Goal: Task Accomplishment & Management: Manage account settings

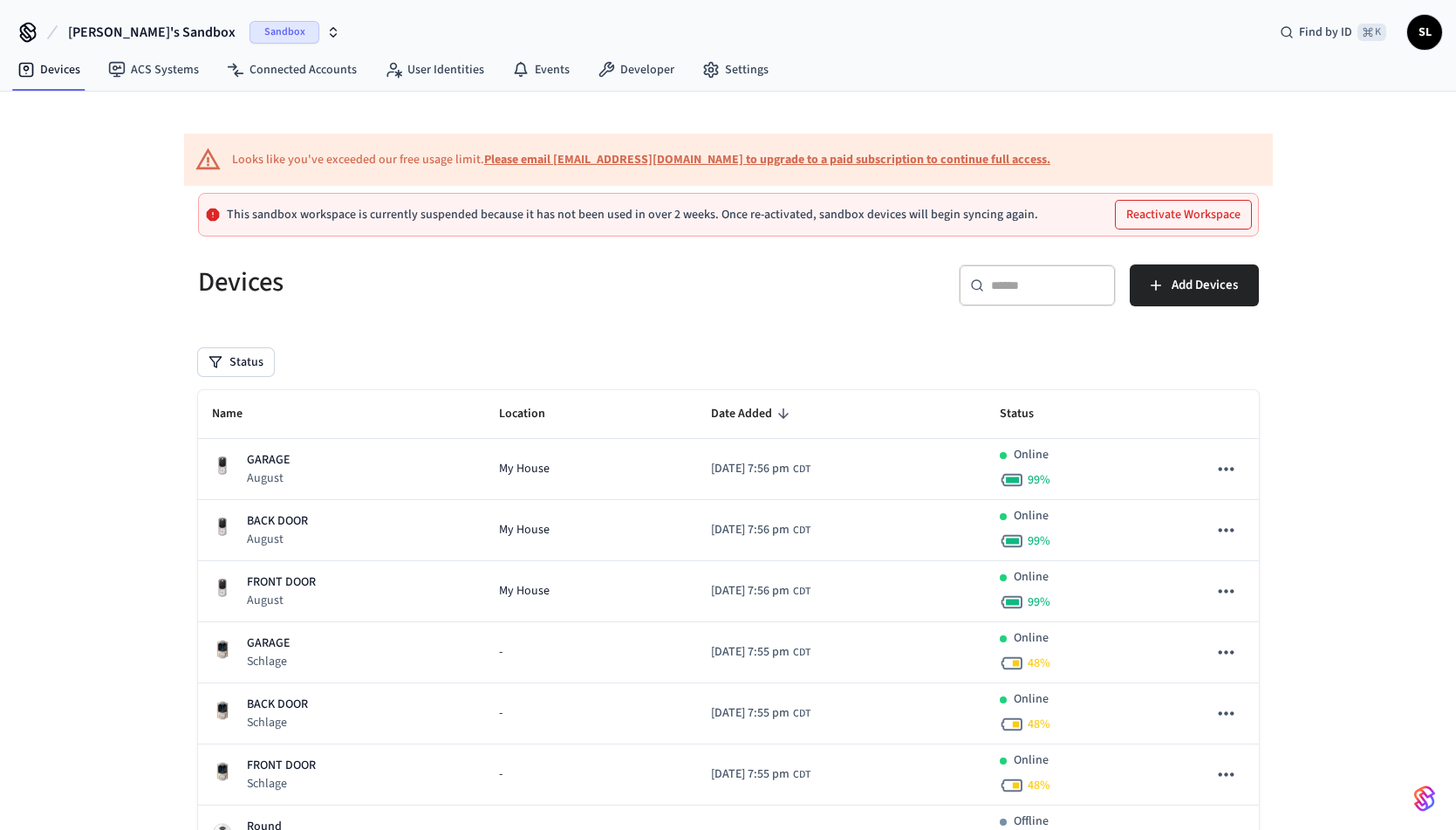
click at [251, 31] on span "Sandbox" at bounding box center [285, 32] width 70 height 23
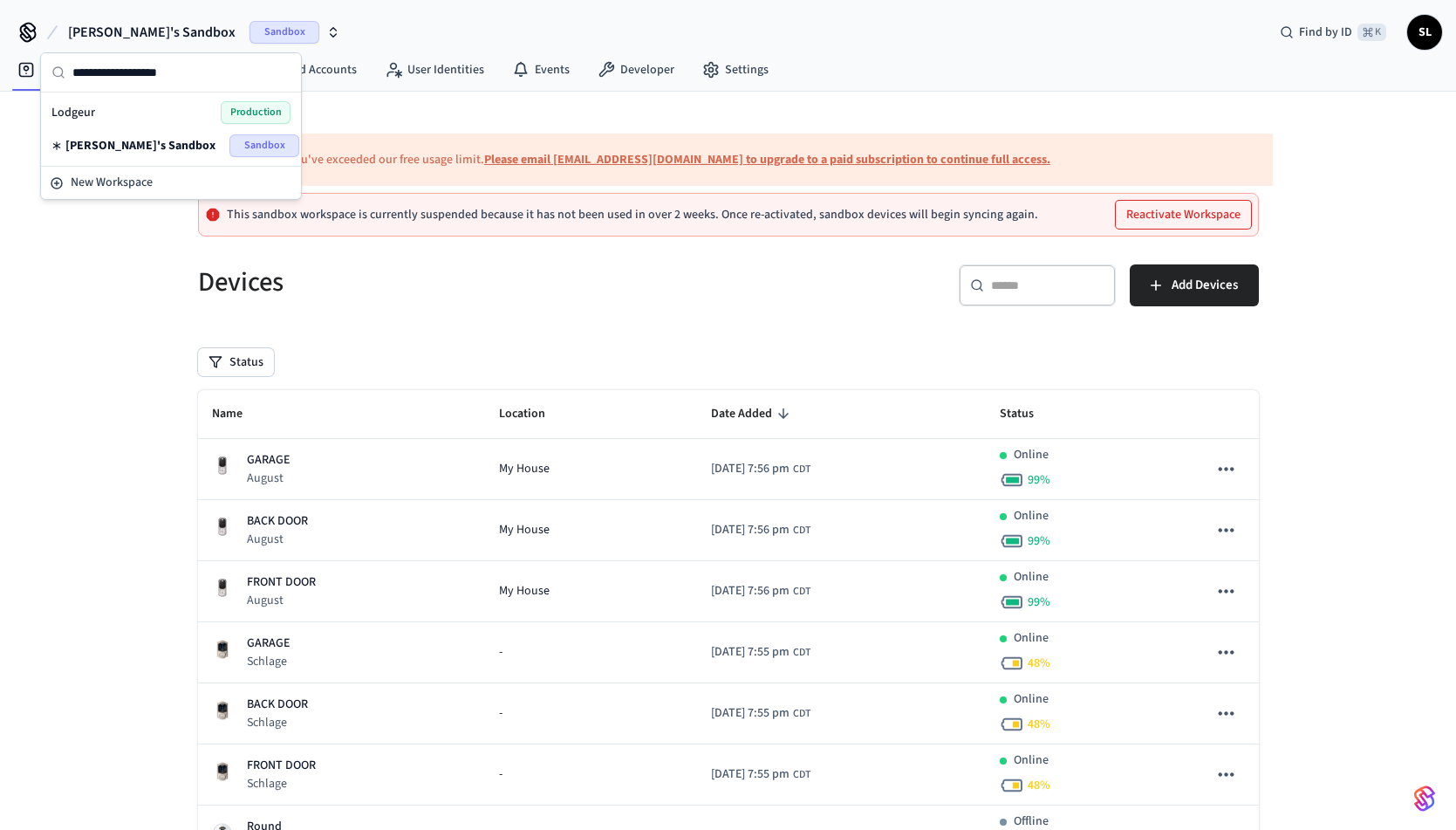
click at [91, 111] on span "Lodgeur" at bounding box center [73, 113] width 44 height 17
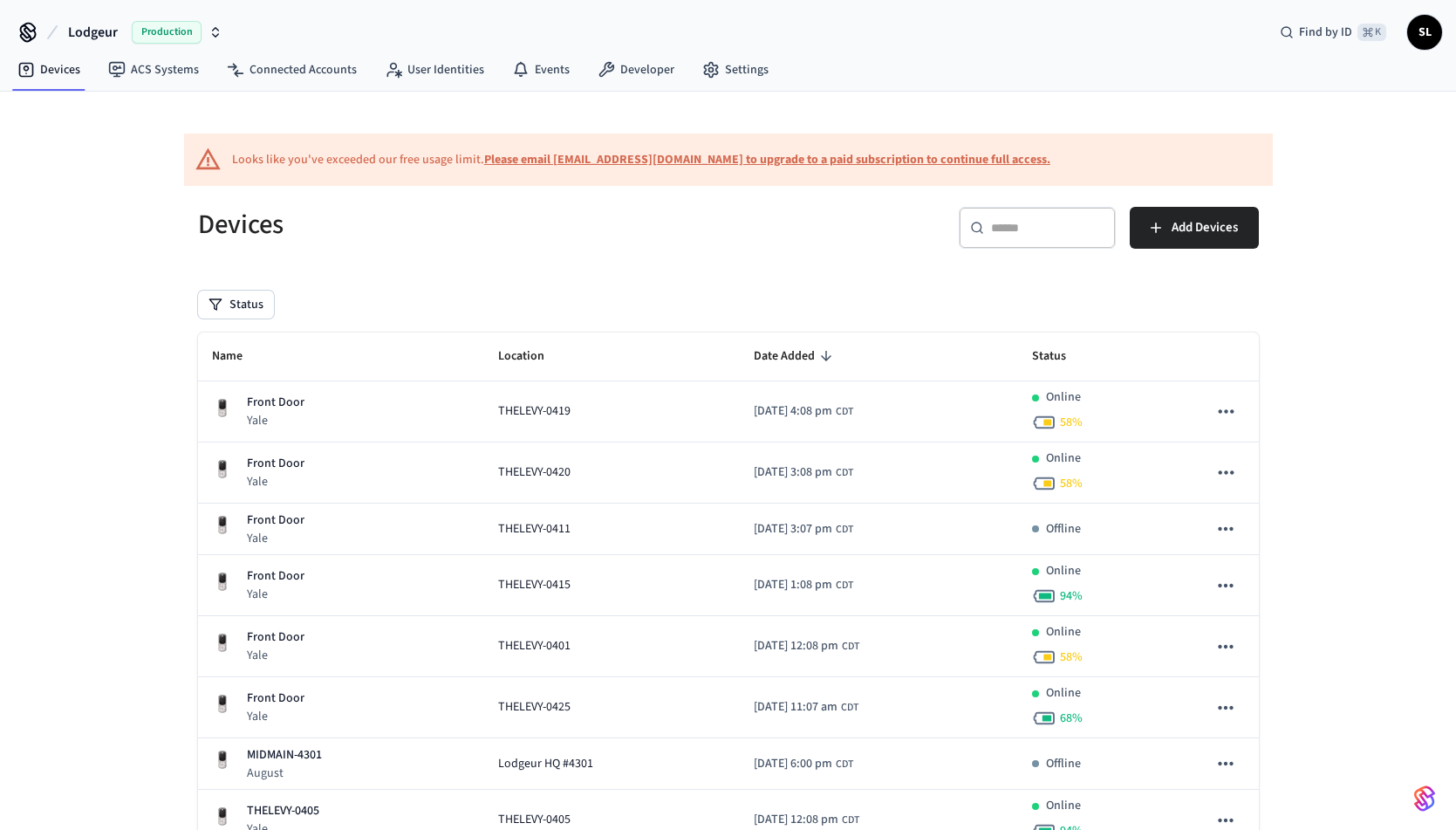
click at [595, 160] on b "Please email [EMAIL_ADDRESS][DOMAIN_NAME] to upgrade to a paid subscription to …" at bounding box center [767, 160] width 567 height 17
drag, startPoint x: 393, startPoint y: 156, endPoint x: 478, endPoint y: 160, distance: 85.1
click at [478, 160] on div "Looks like you've exceeded our free usage limit. Please email [EMAIL_ADDRESS][D…" at bounding box center [642, 160] width 819 height 18
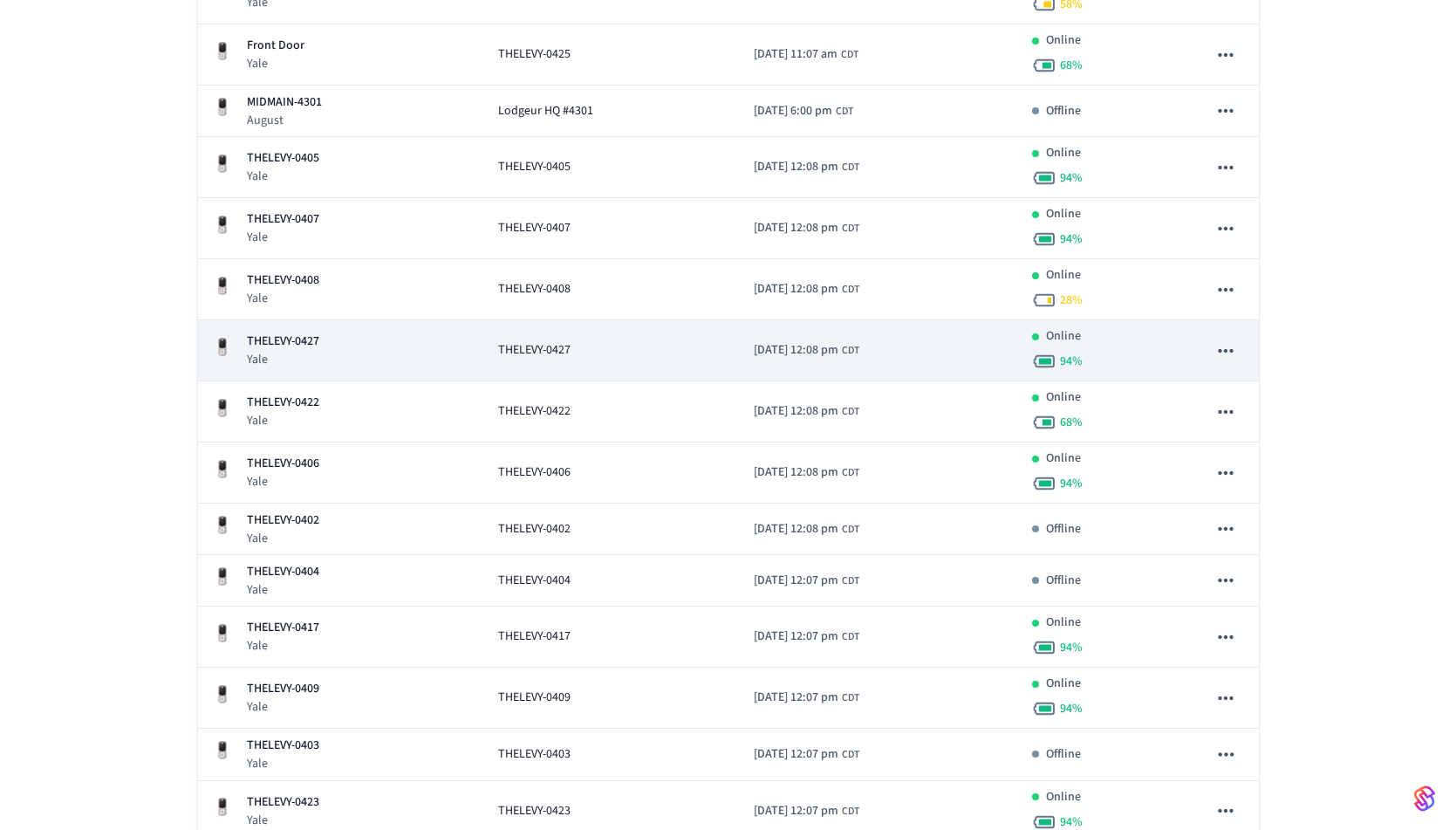
scroll to position [957, 0]
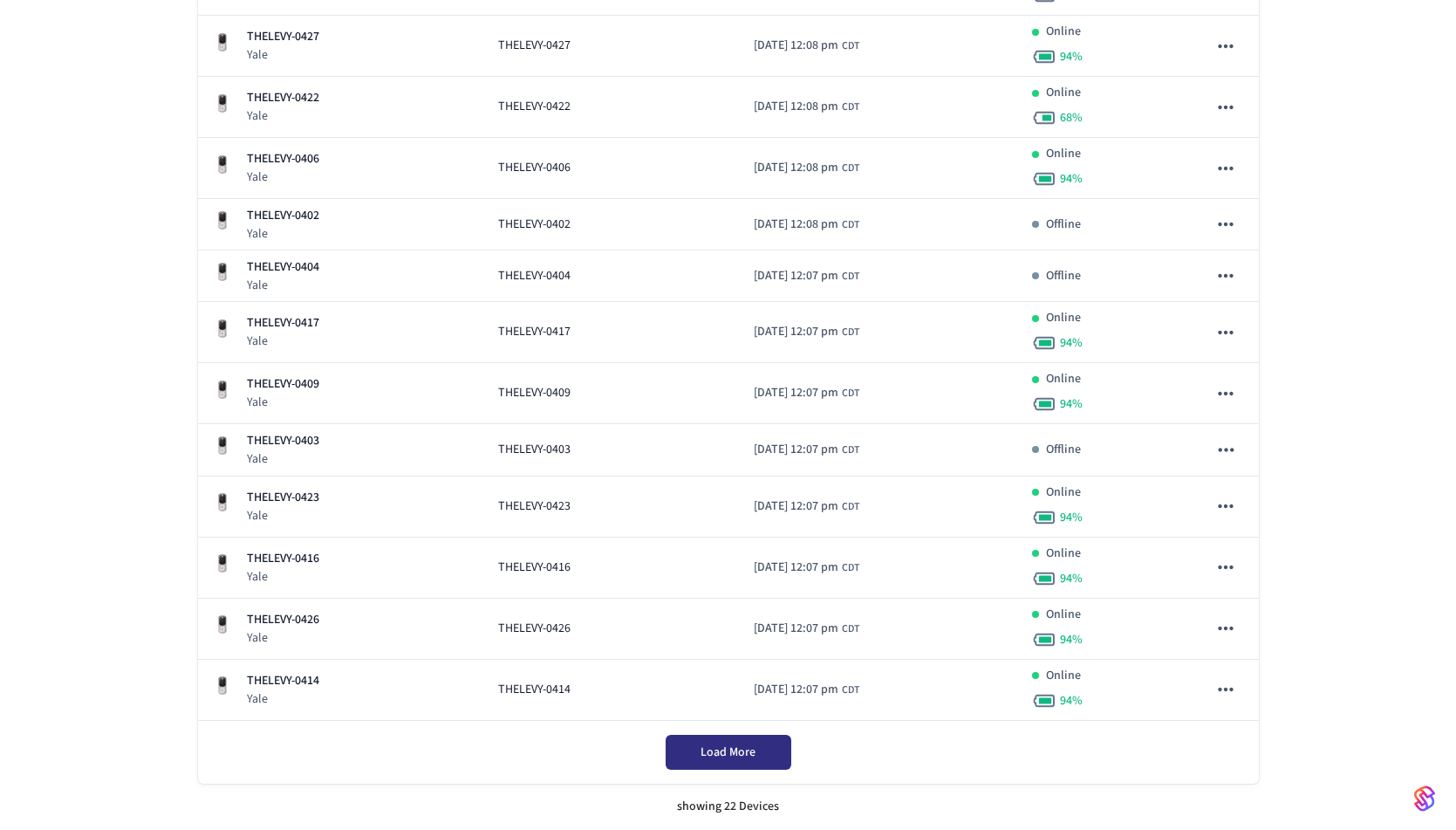
click at [693, 738] on button "Load More" at bounding box center [729, 752] width 126 height 35
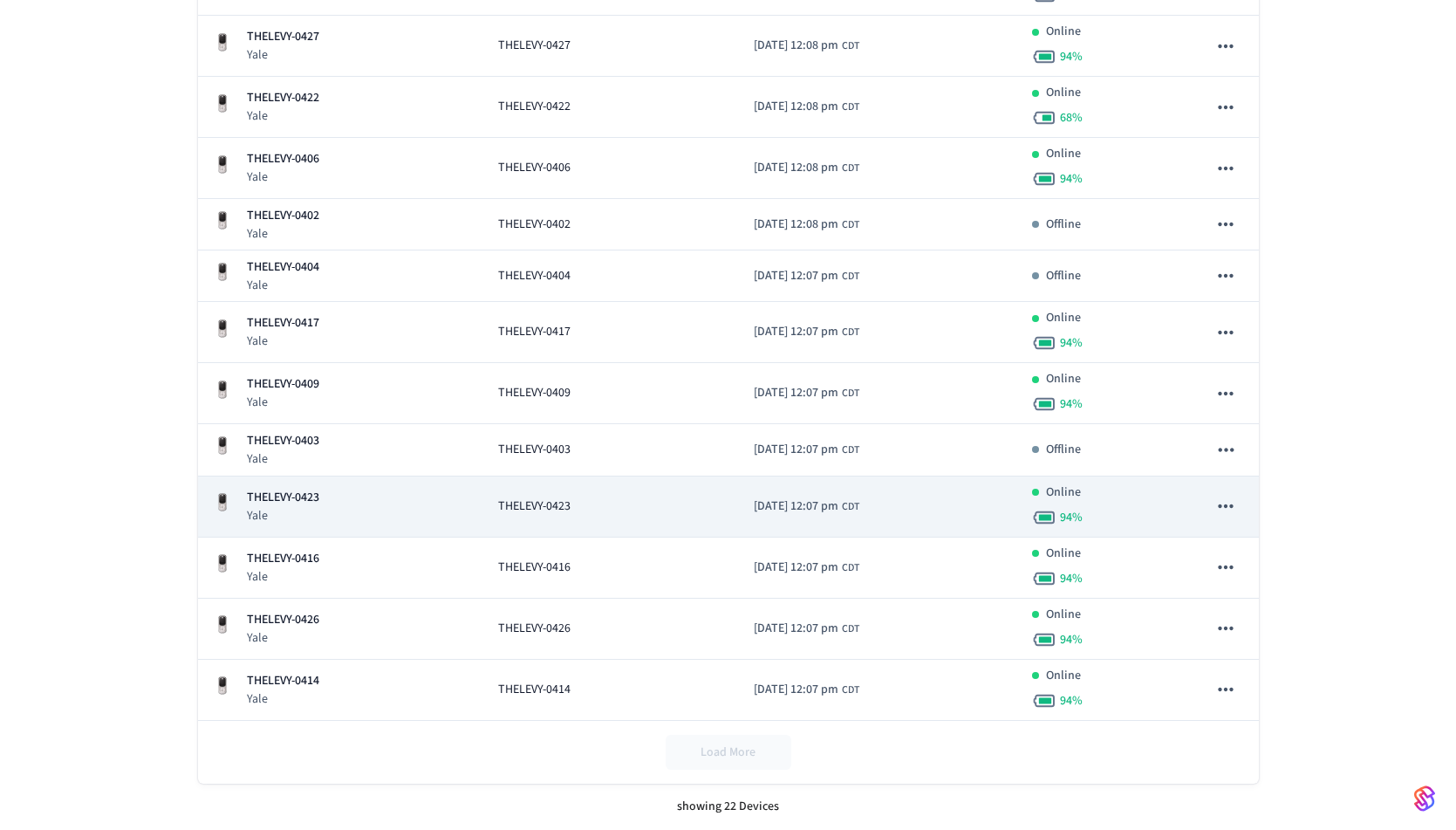
click at [550, 505] on span "THELEVY-0423" at bounding box center [534, 506] width 72 height 18
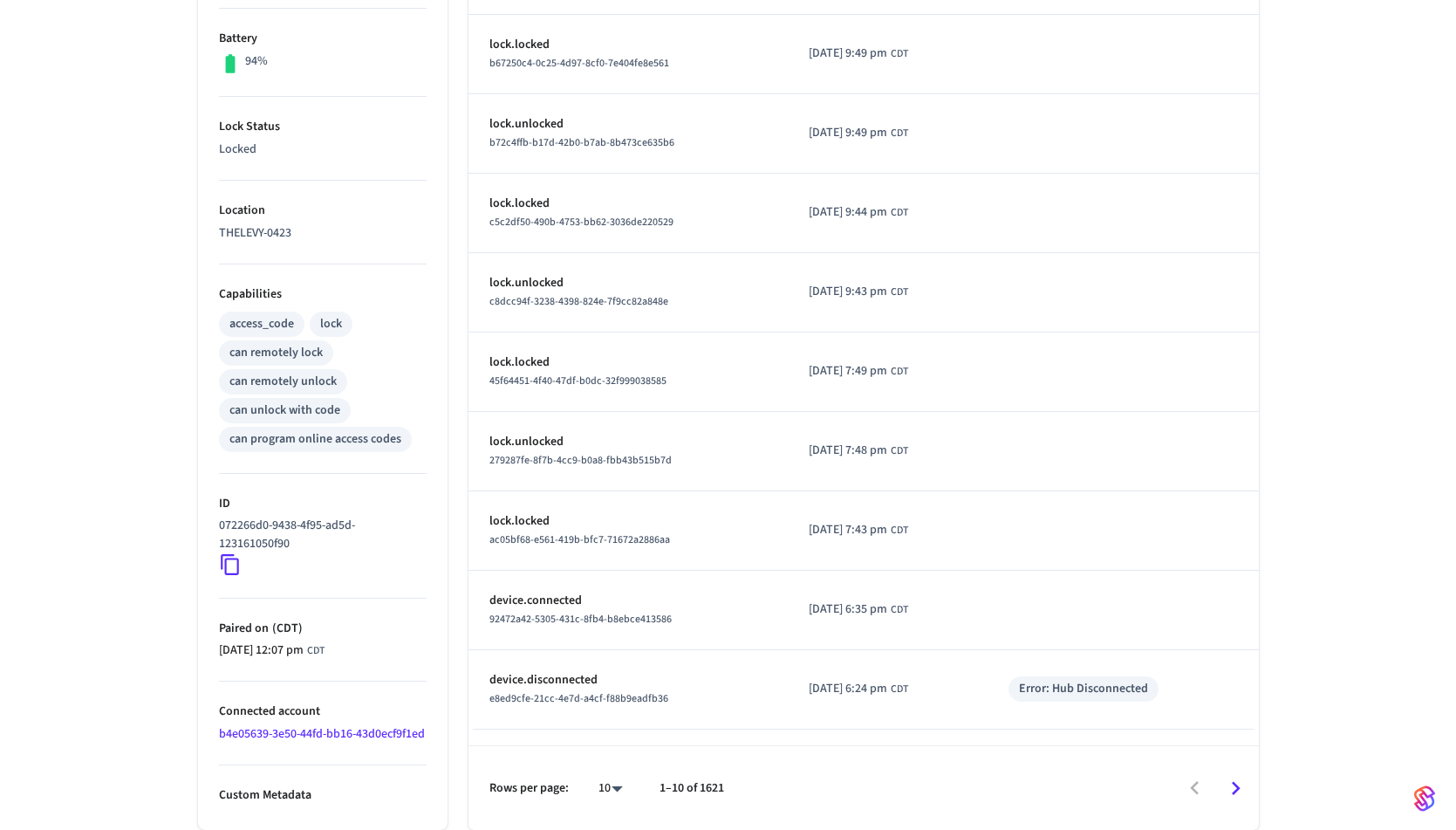
scroll to position [538, 0]
click at [614, 788] on body "Lodgeur Production Find by ID ⌘ K SL Devices ACS Systems Connected Accounts Use…" at bounding box center [728, 154] width 1456 height 1348
click at [615, 783] on li "100" at bounding box center [603, 779] width 46 height 46
type input "***"
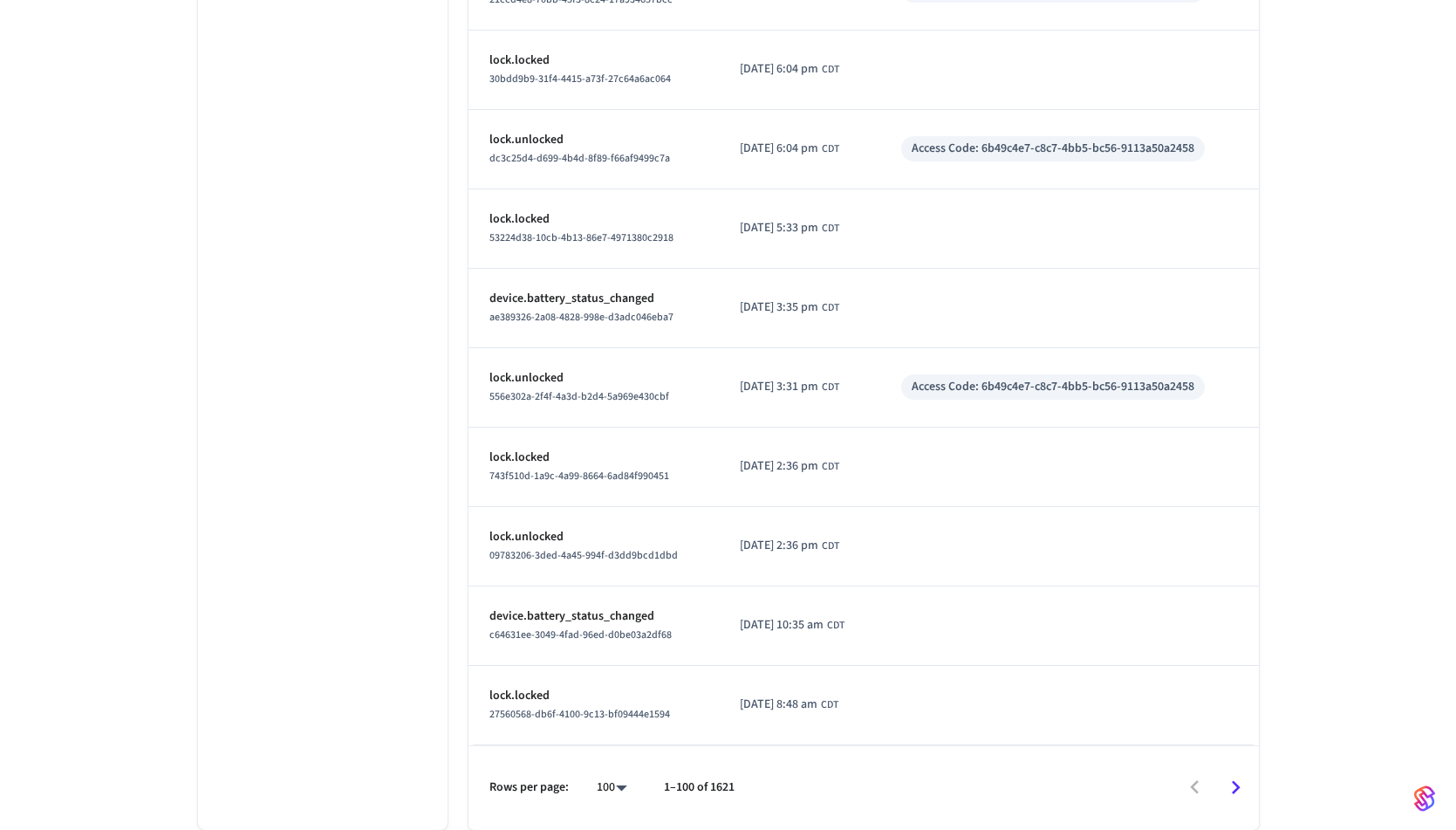
scroll to position [7734, 0]
click at [1236, 791] on icon "Go to next page" at bounding box center [1236, 788] width 9 height 14
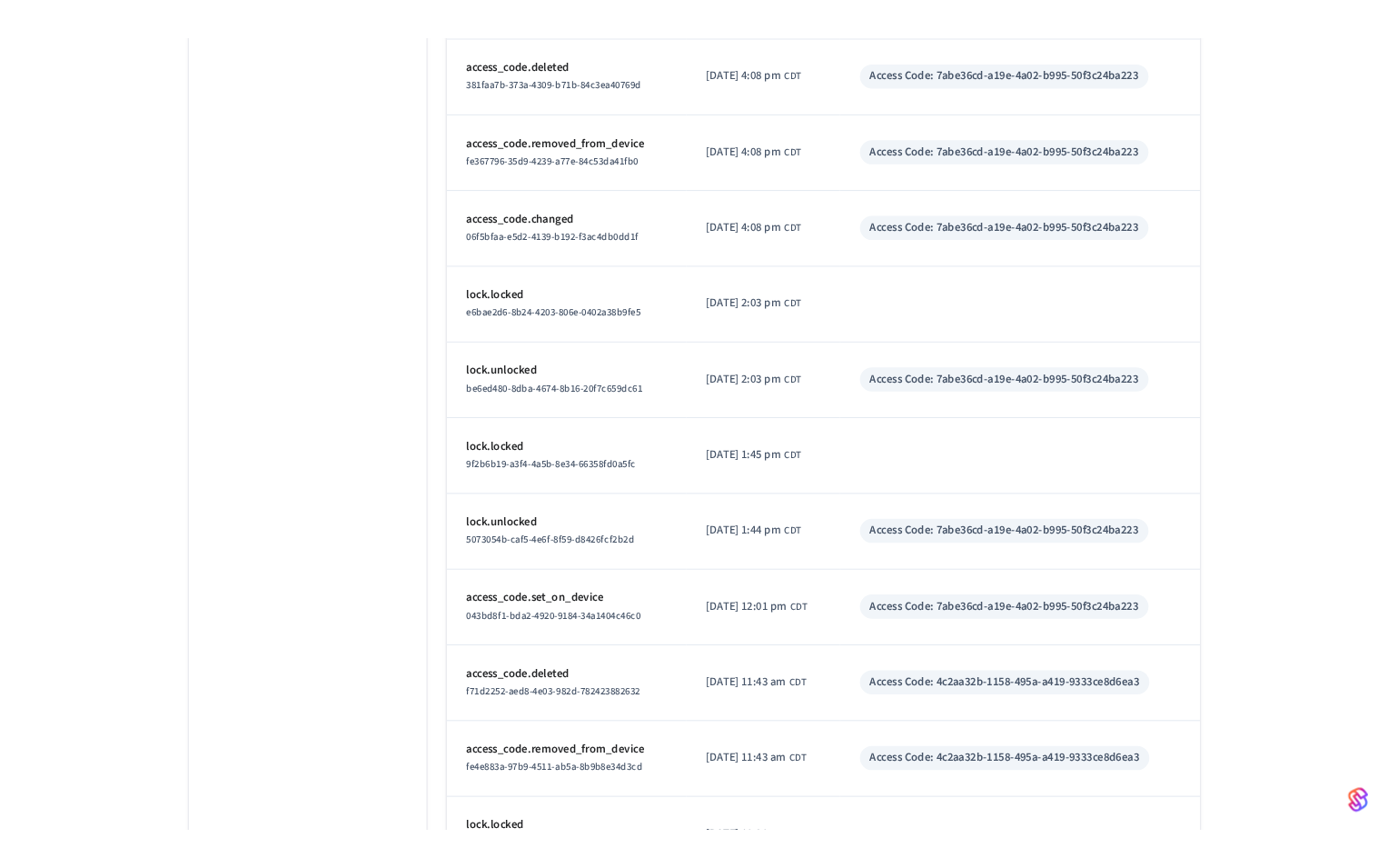
scroll to position [6407, 0]
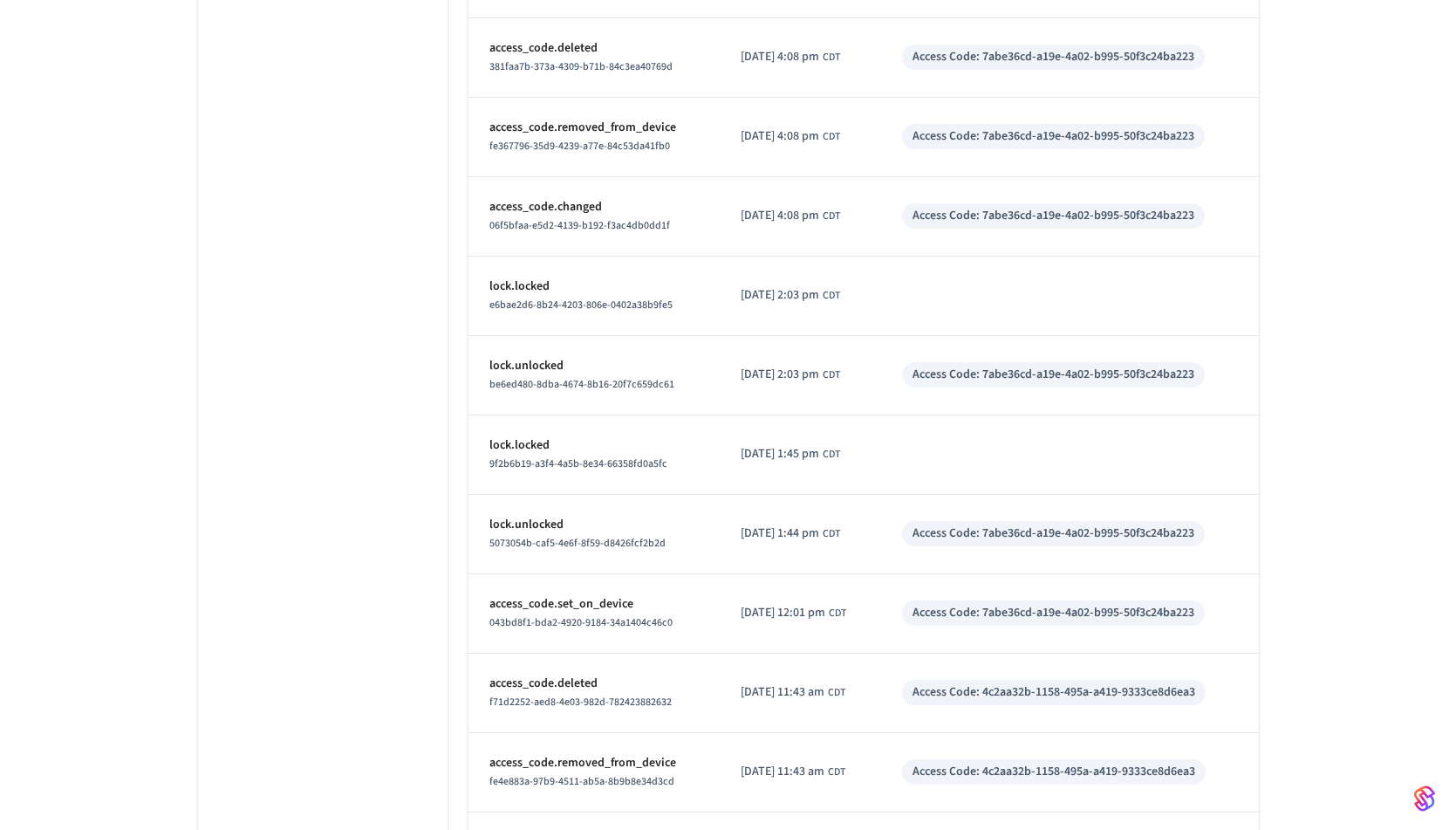
drag, startPoint x: 823, startPoint y: 528, endPoint x: 801, endPoint y: 532, distance: 22.4
click at [801, 532] on span "[DATE] 1:44 pm" at bounding box center [780, 533] width 79 height 18
